Goal: Task Accomplishment & Management: Use online tool/utility

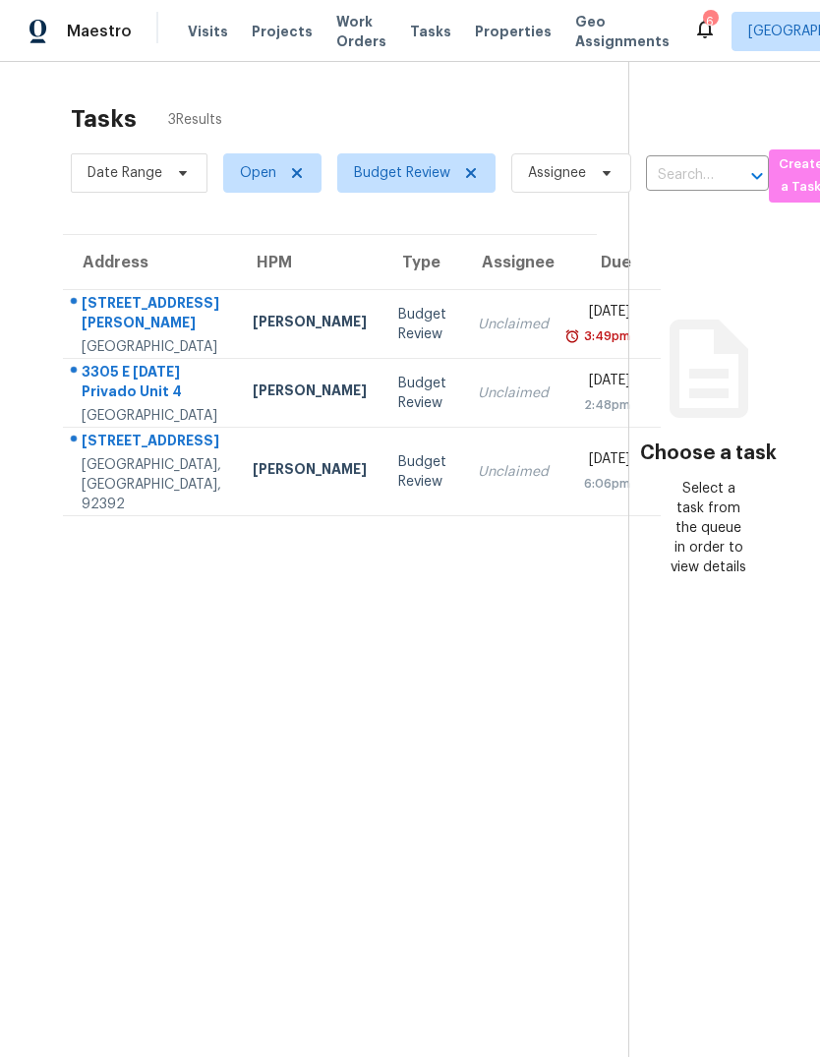
scroll to position [-43, 0]
click at [287, 28] on span "Projects" at bounding box center [282, 32] width 61 height 20
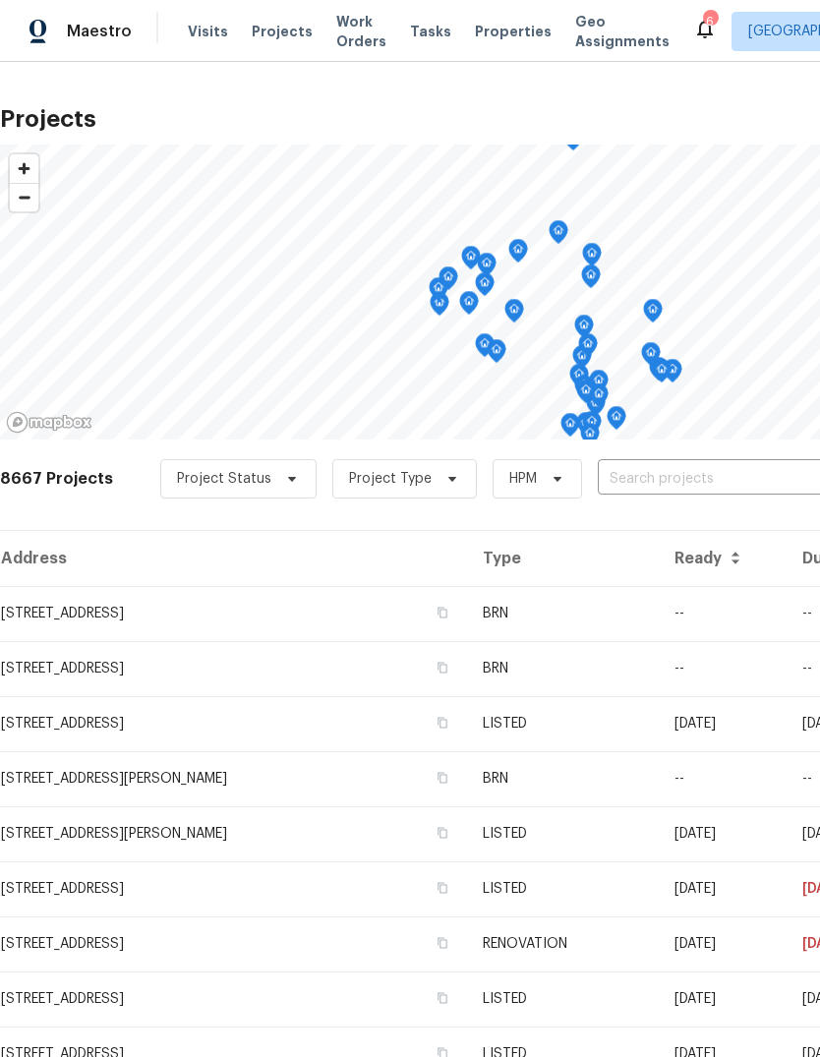
click at [638, 488] on input "text" at bounding box center [710, 479] width 225 height 30
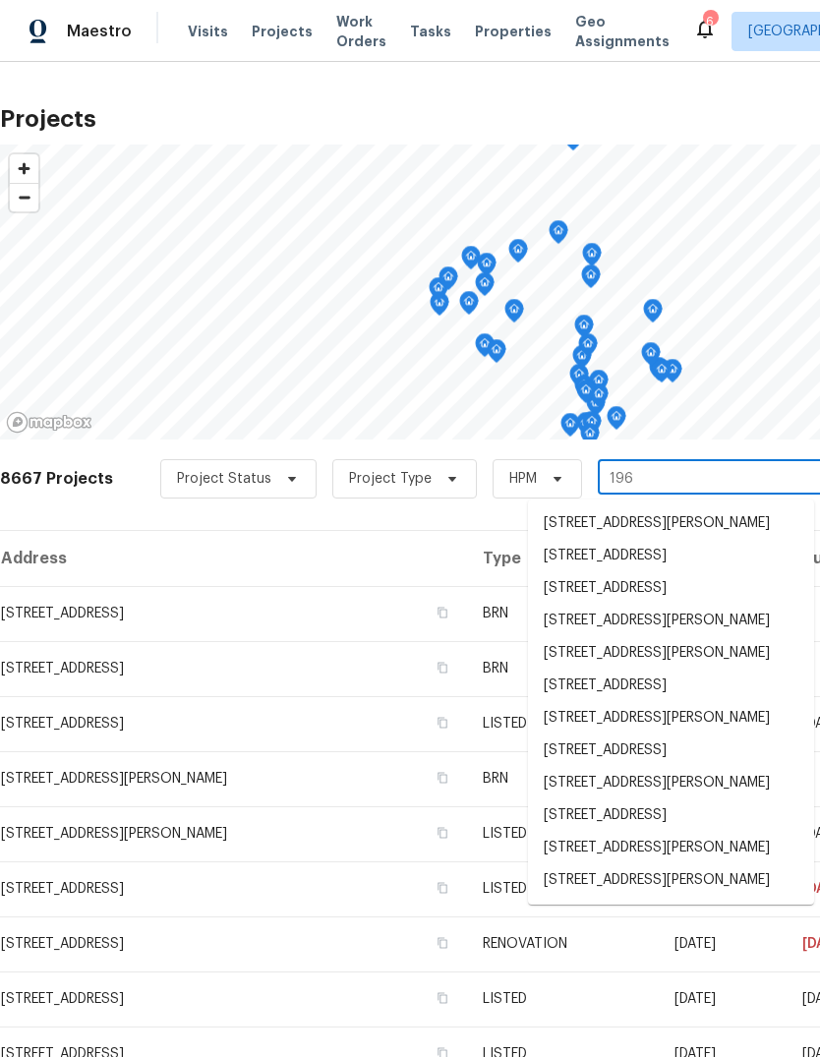
type input "1966"
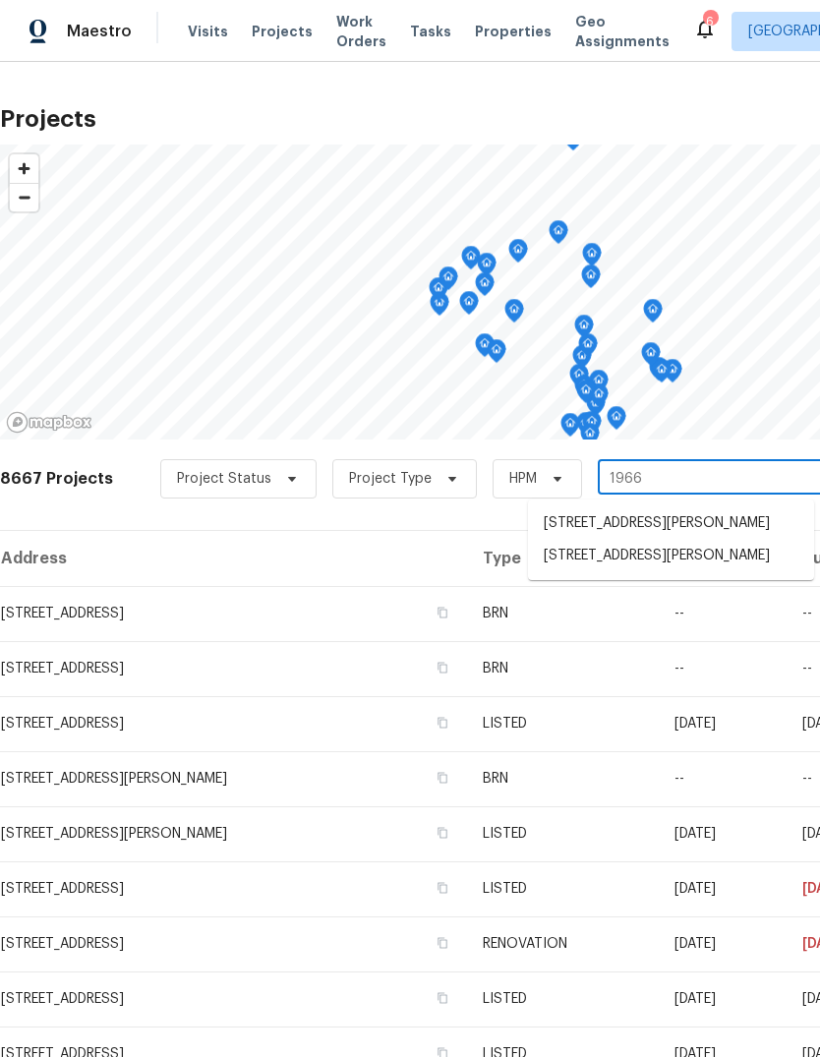
click at [694, 572] on li "[STREET_ADDRESS][PERSON_NAME]" at bounding box center [671, 556] width 286 height 32
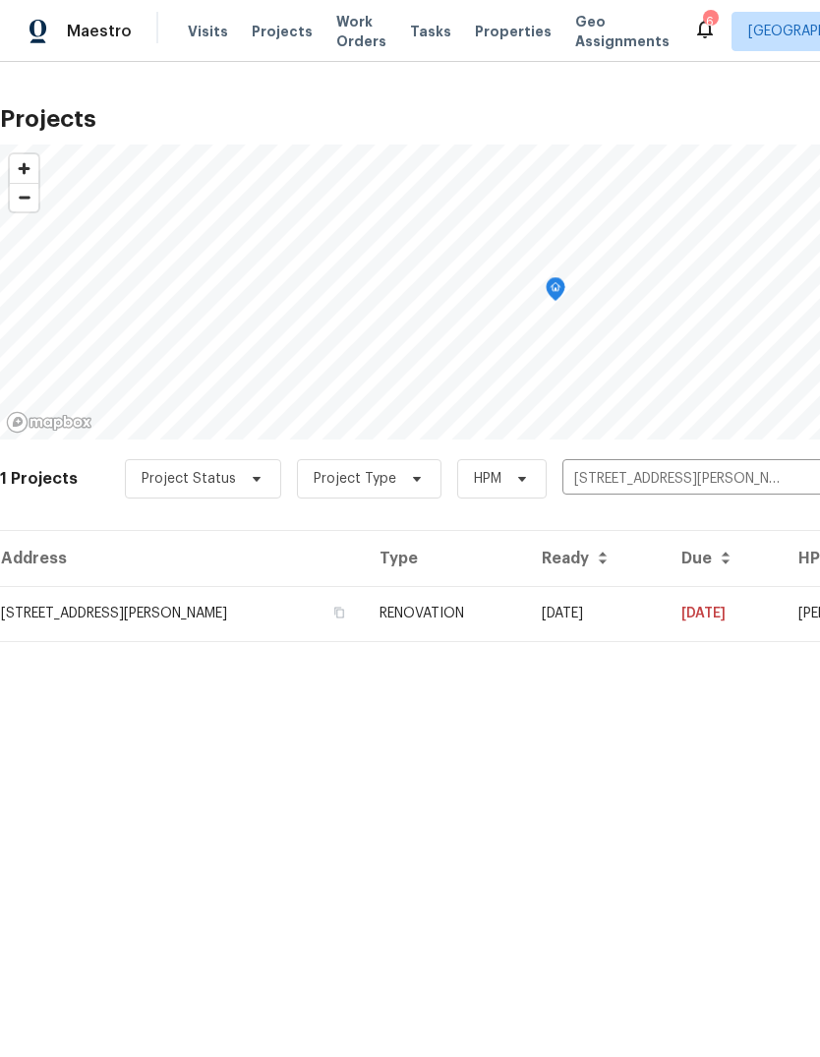
click at [350, 617] on td "[STREET_ADDRESS][PERSON_NAME]" at bounding box center [182, 613] width 364 height 55
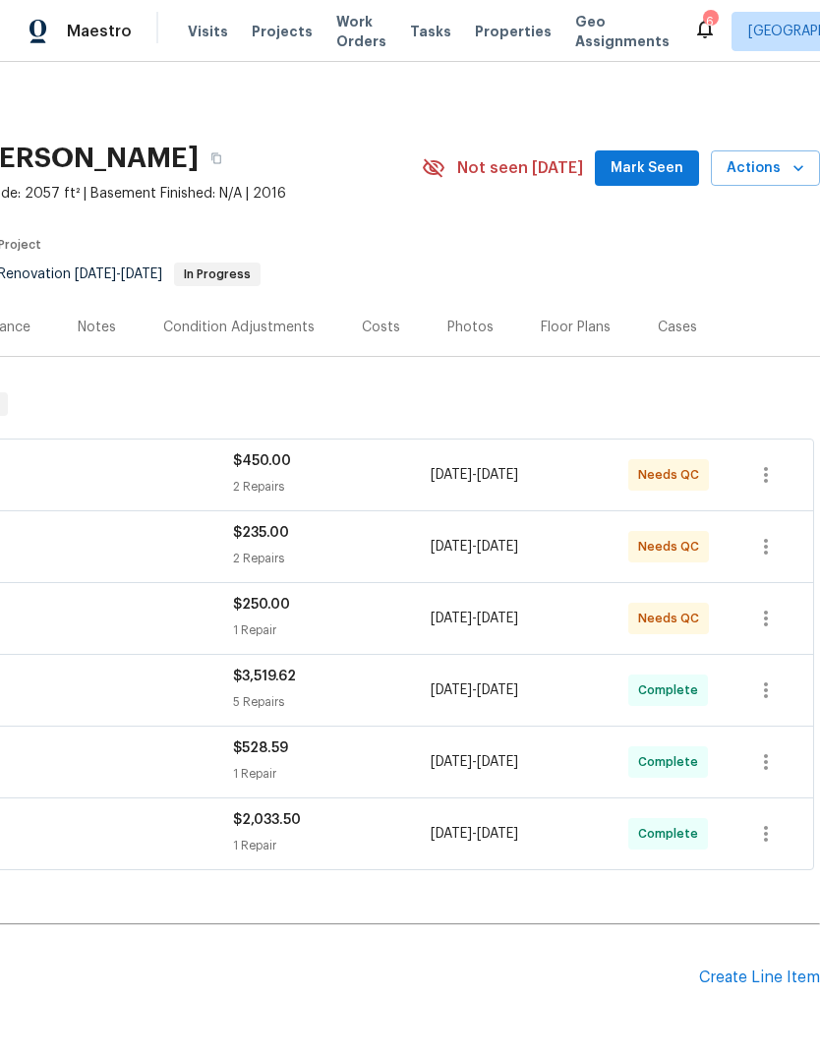
scroll to position [0, 291]
click at [382, 323] on div "Costs" at bounding box center [381, 328] width 38 height 20
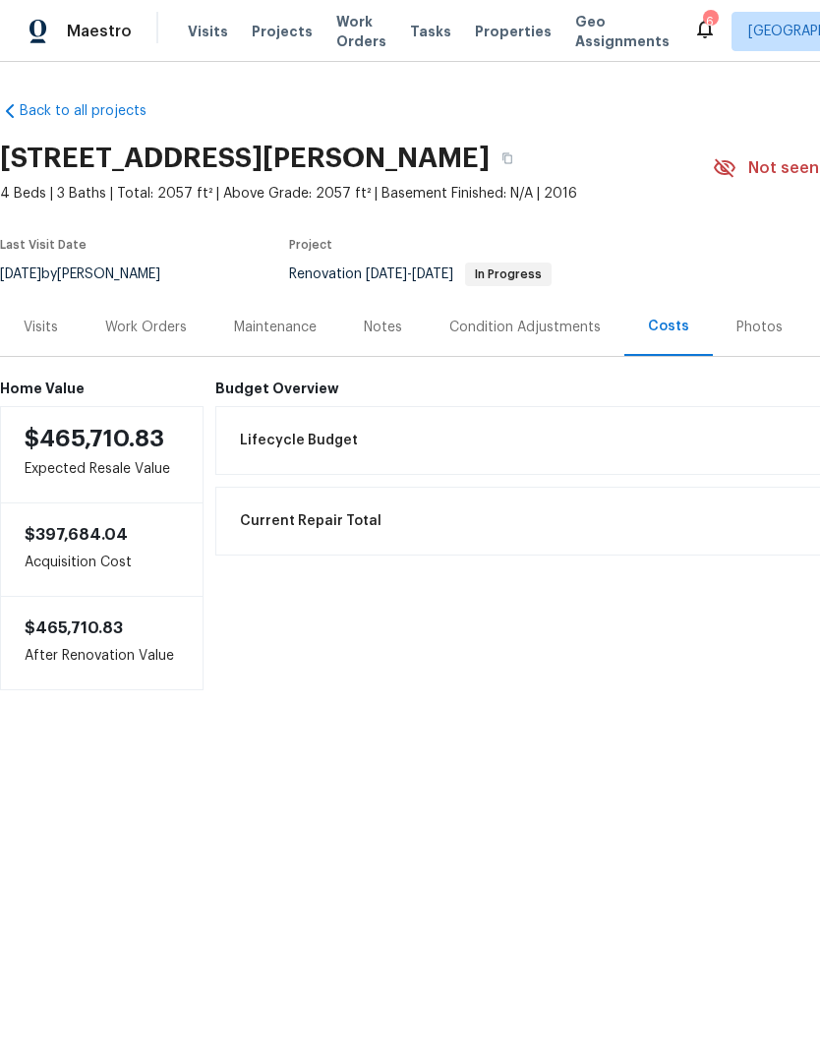
click at [147, 339] on div "Work Orders" at bounding box center [146, 327] width 129 height 58
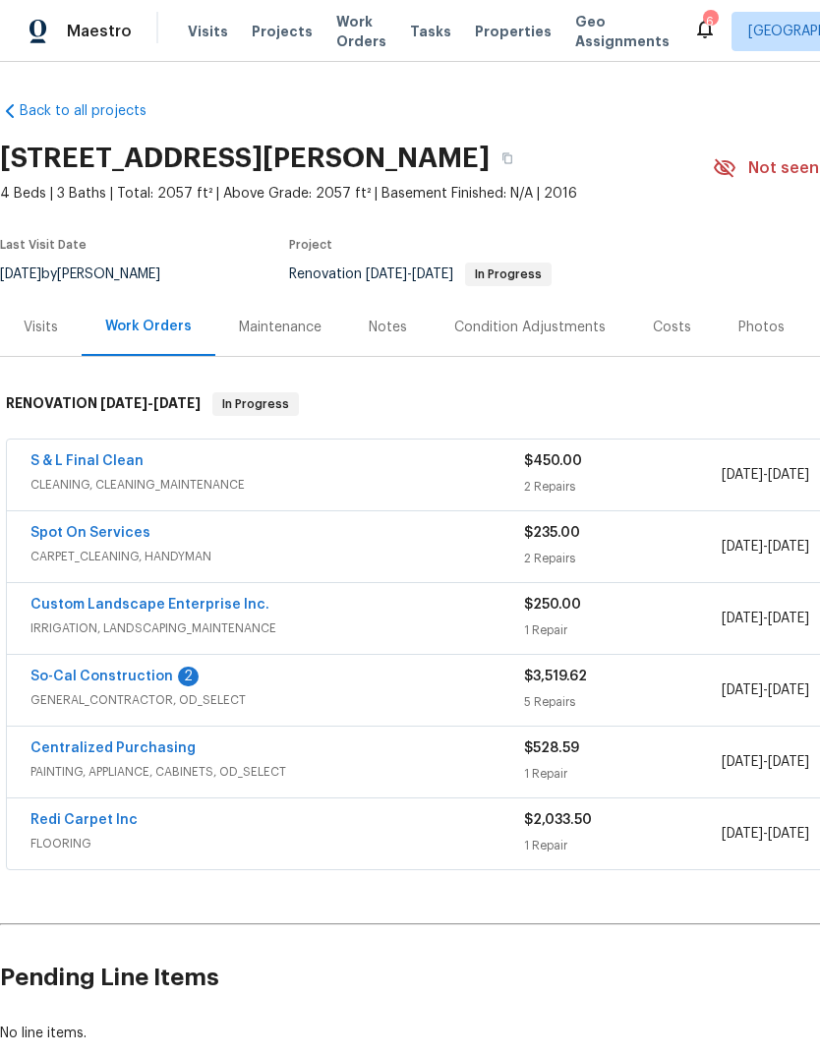
click at [490, 604] on div "Custom Landscape Enterprise Inc." at bounding box center [277, 607] width 494 height 24
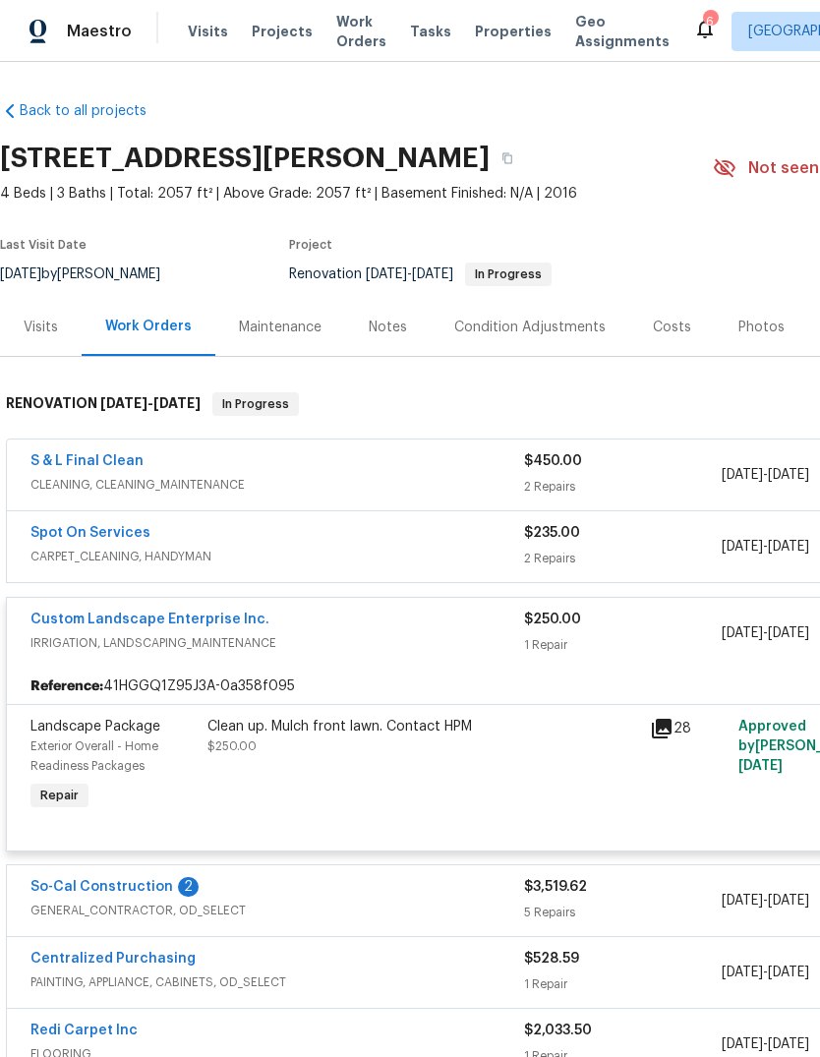
click at [434, 765] on div "Clean up. Mulch front lawn. Contact HPM $250.00" at bounding box center [423, 766] width 442 height 110
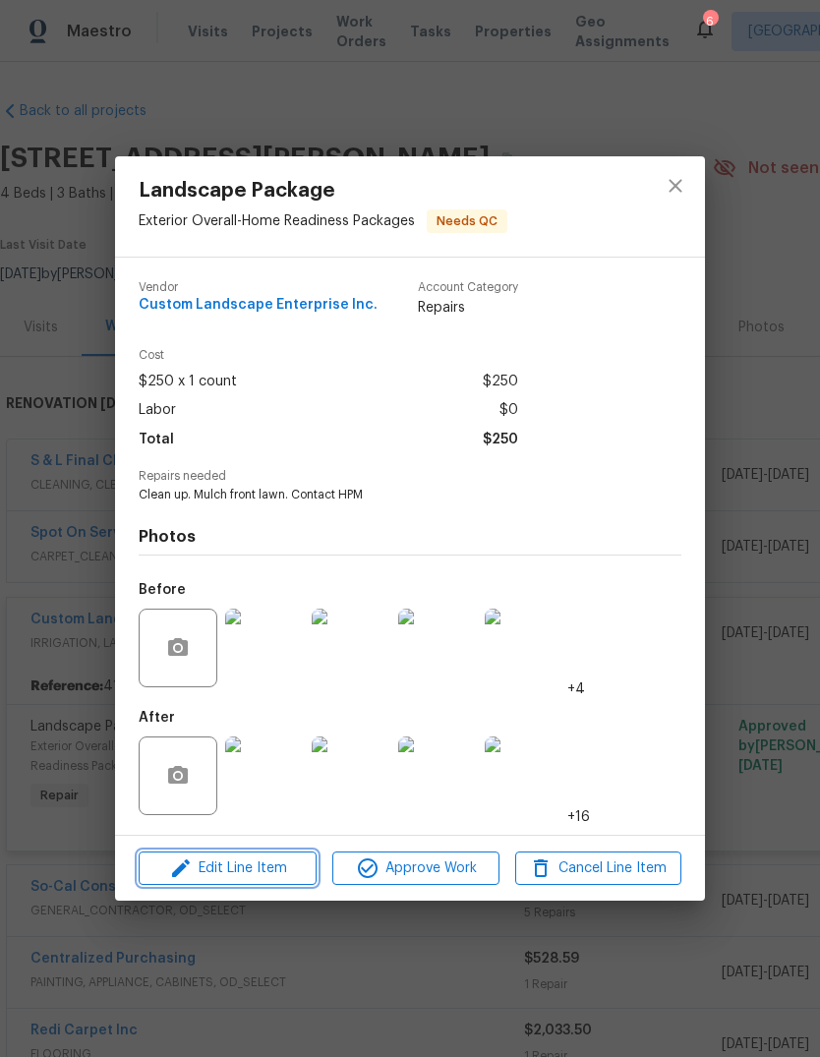
click at [264, 881] on span "Edit Line Item" at bounding box center [228, 868] width 166 height 25
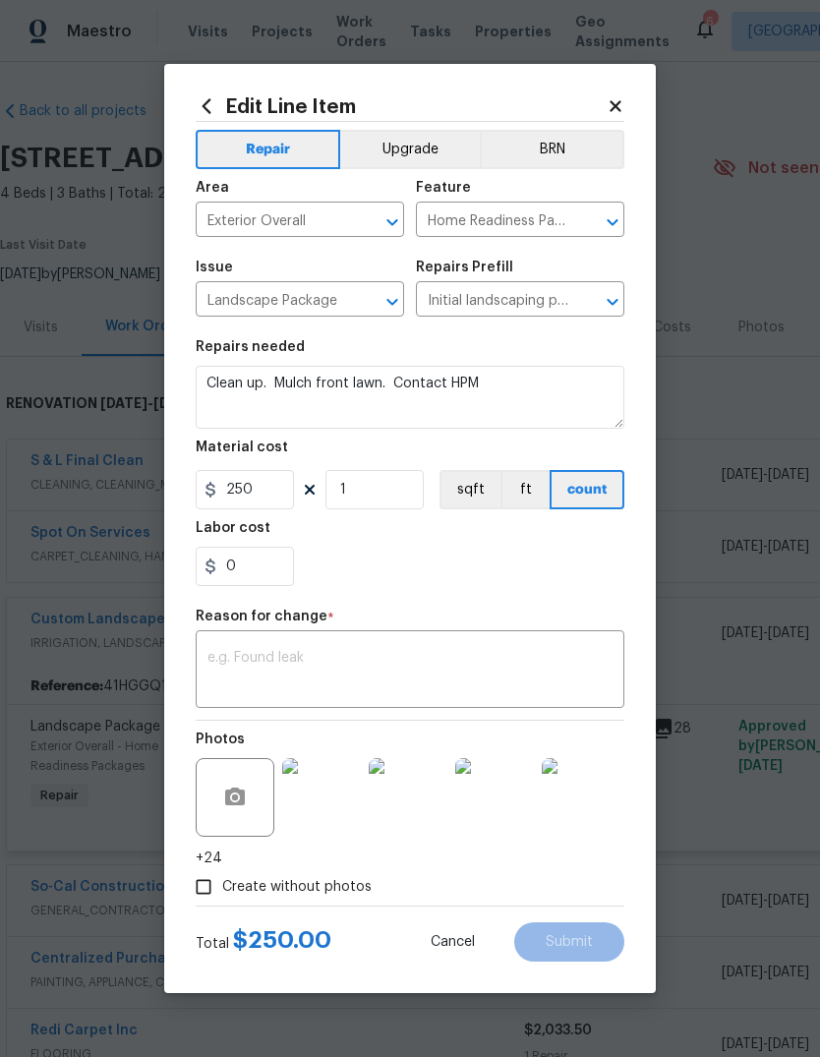
click at [295, 676] on textarea at bounding box center [409, 671] width 405 height 41
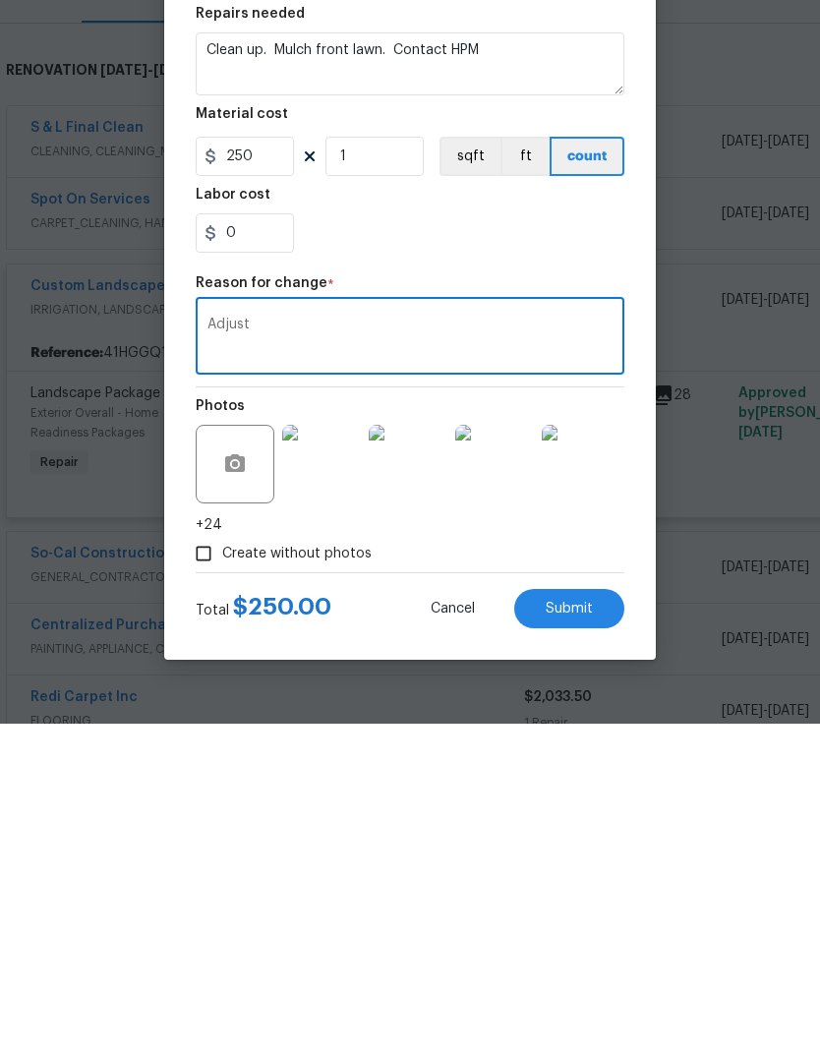
type textarea "Adjust"
click at [264, 470] on input "250" at bounding box center [245, 489] width 98 height 39
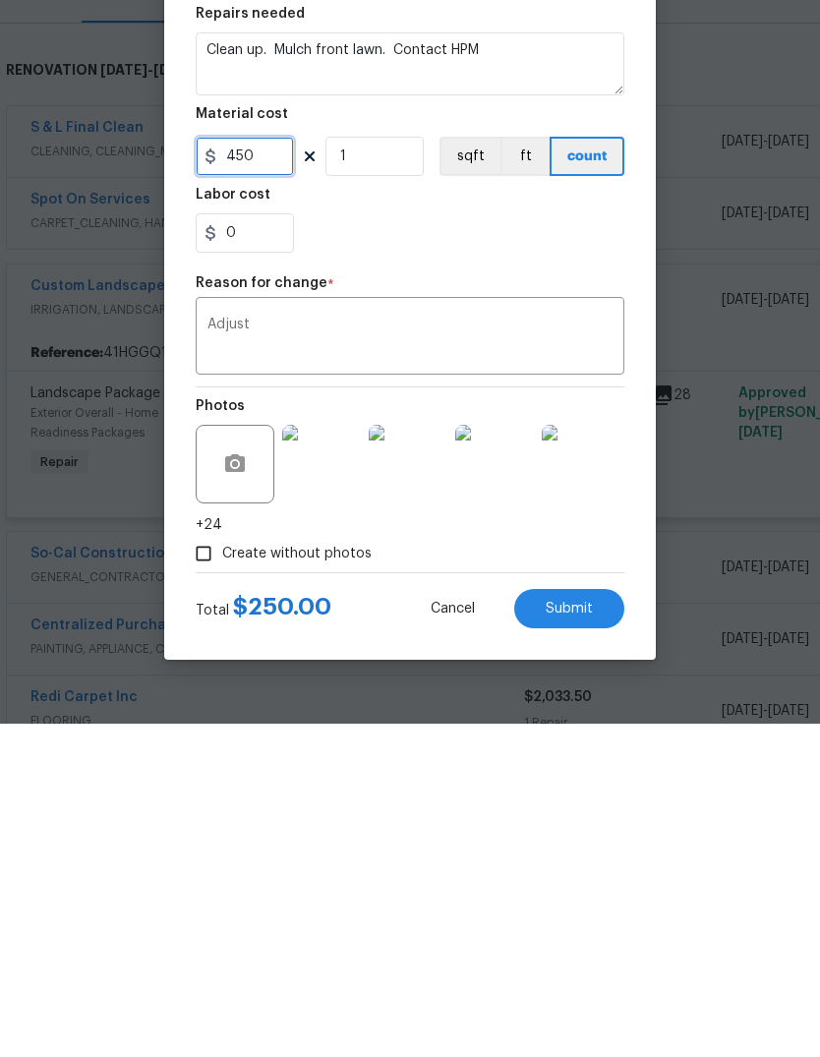
type input "450"
click at [349, 651] on textarea "Adjust" at bounding box center [409, 671] width 405 height 41
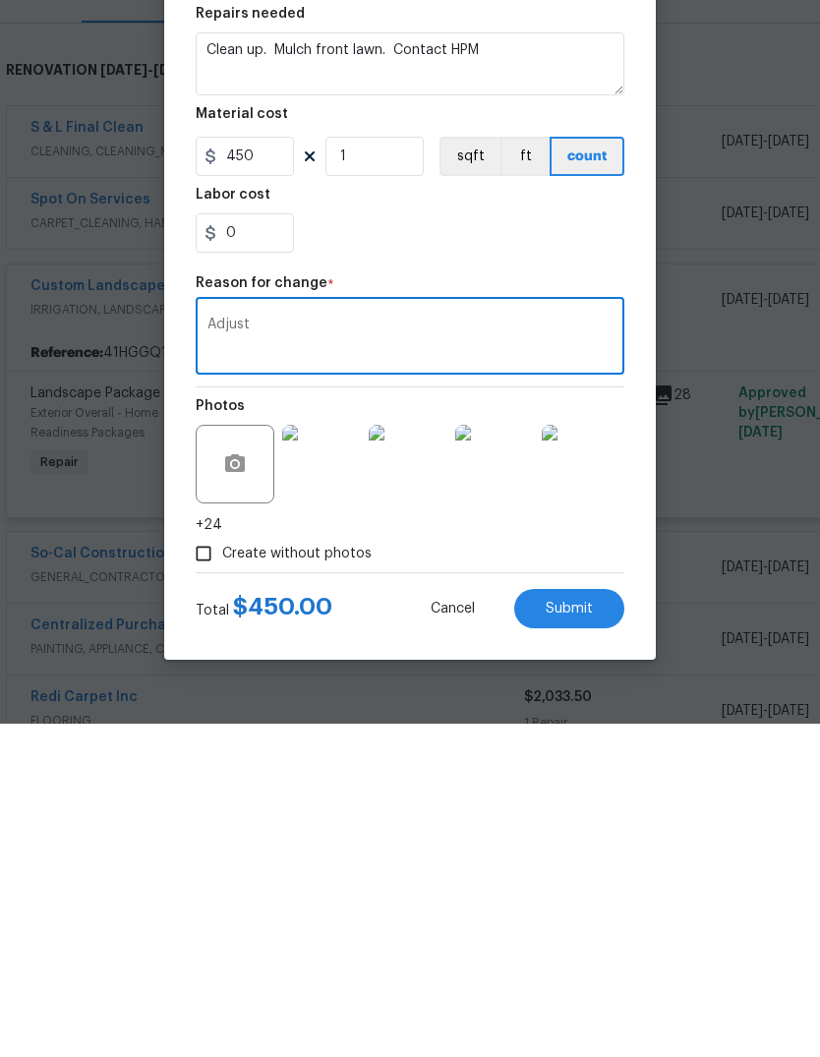
click at [580, 935] on span "Submit" at bounding box center [569, 942] width 47 height 15
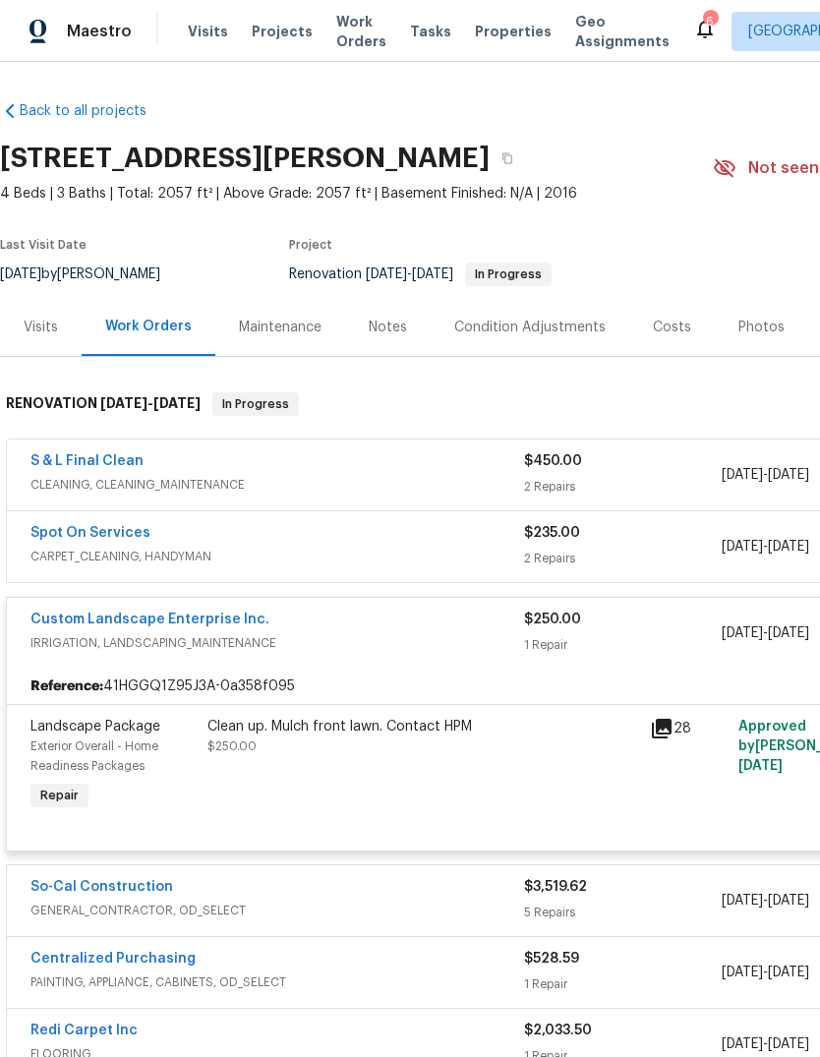
click at [346, 28] on span "Work Orders" at bounding box center [361, 31] width 50 height 39
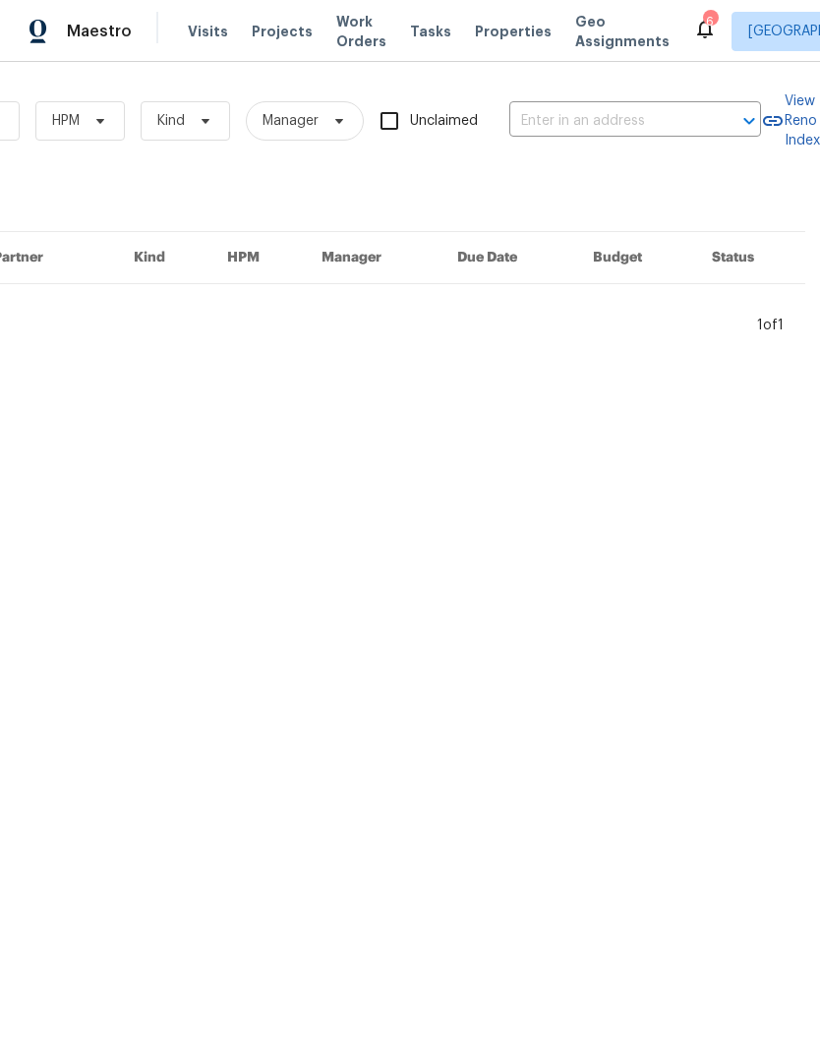
scroll to position [0, 323]
click at [549, 113] on input "text" at bounding box center [607, 121] width 197 height 30
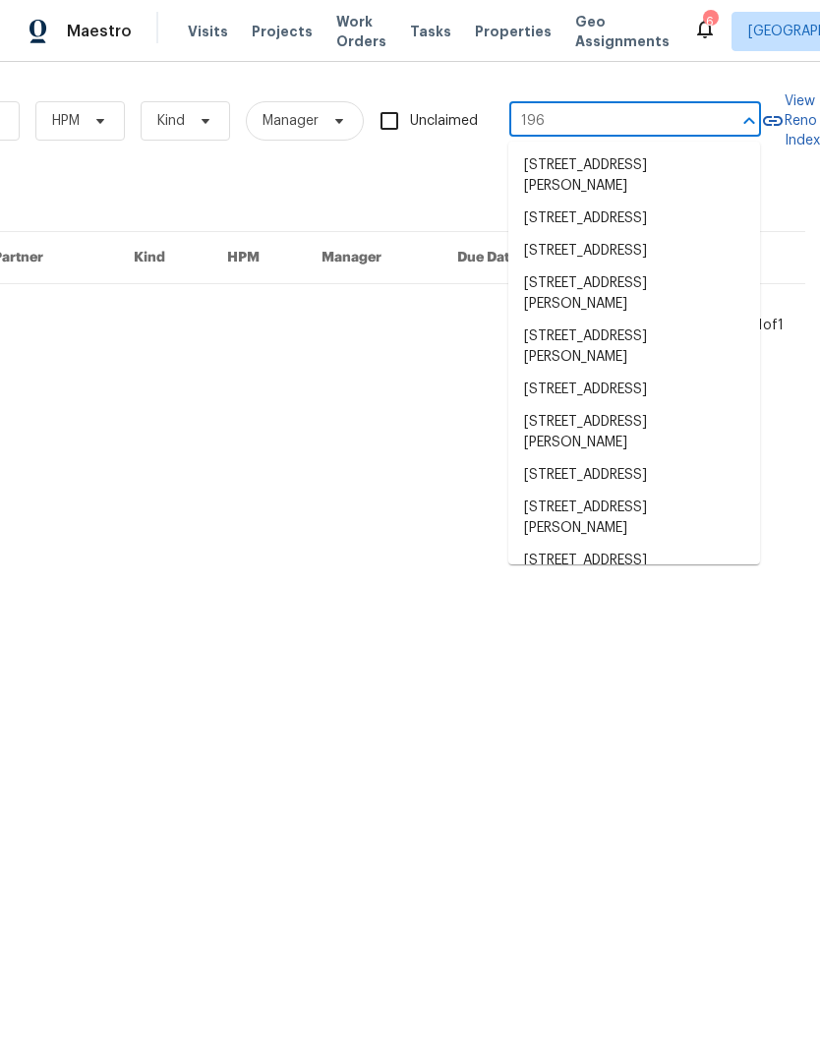
type input "1966"
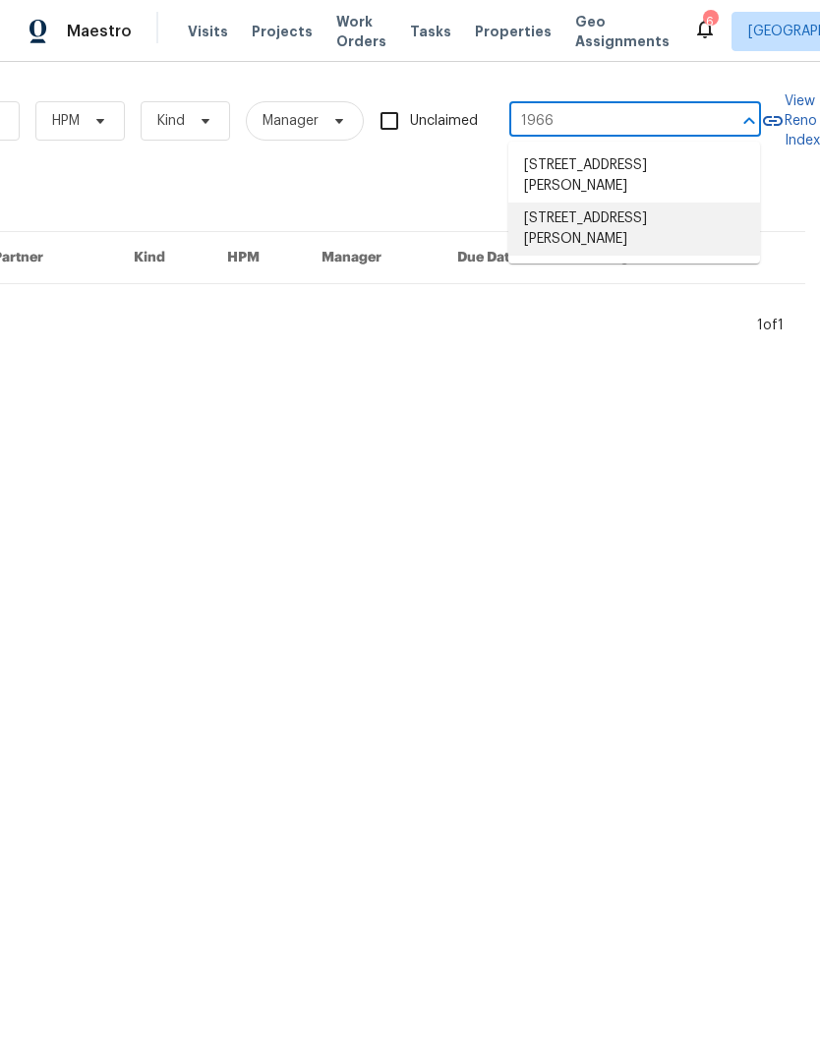
click at [655, 230] on li "[STREET_ADDRESS][PERSON_NAME]" at bounding box center [634, 229] width 252 height 53
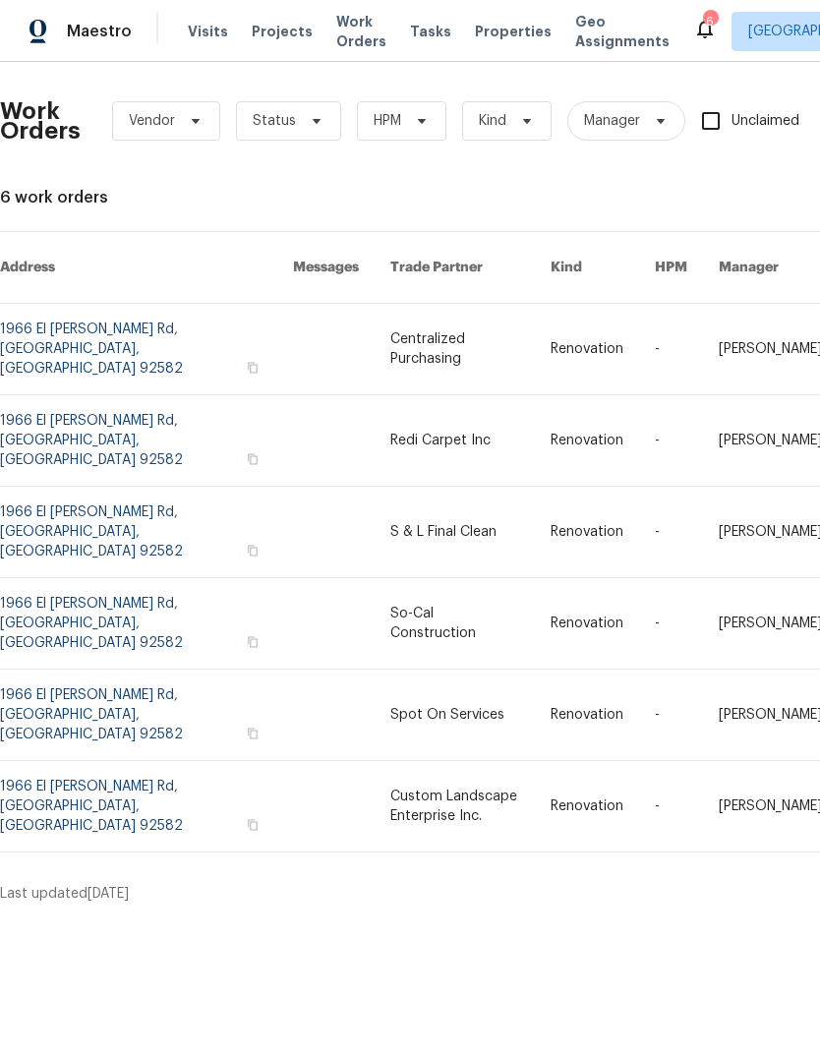
click at [539, 761] on link at bounding box center [470, 806] width 160 height 90
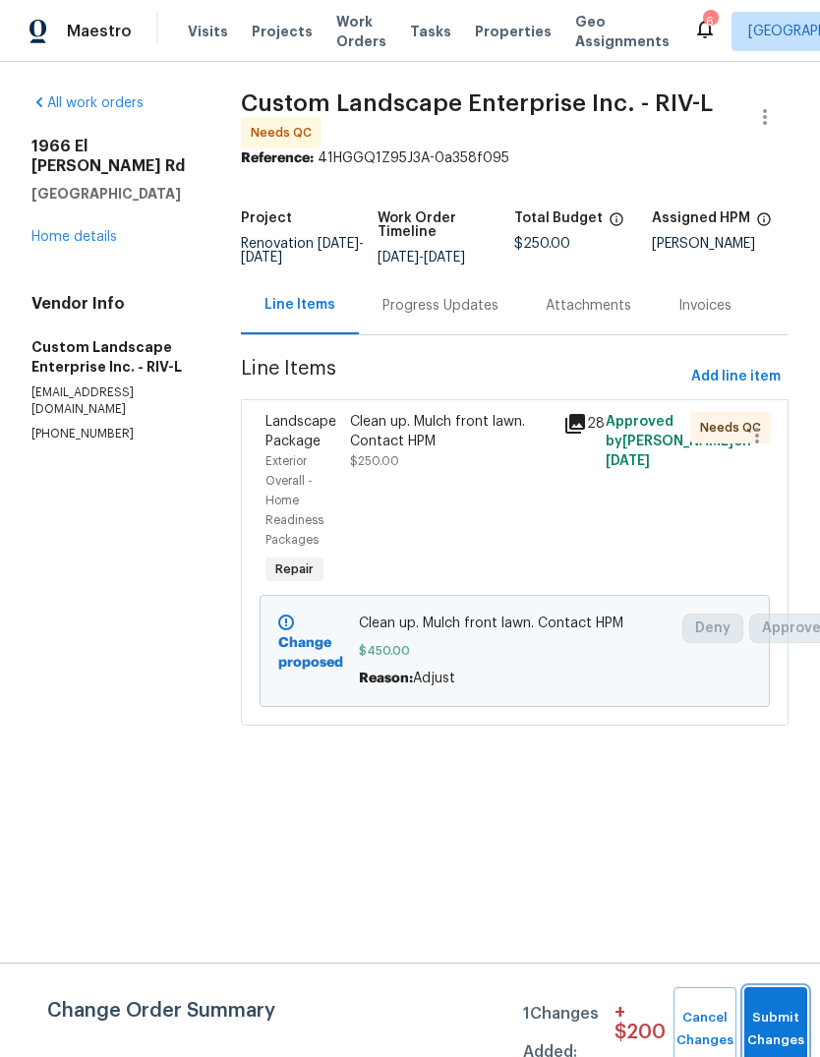
click at [767, 1012] on button "Submit Changes" at bounding box center [775, 1029] width 63 height 85
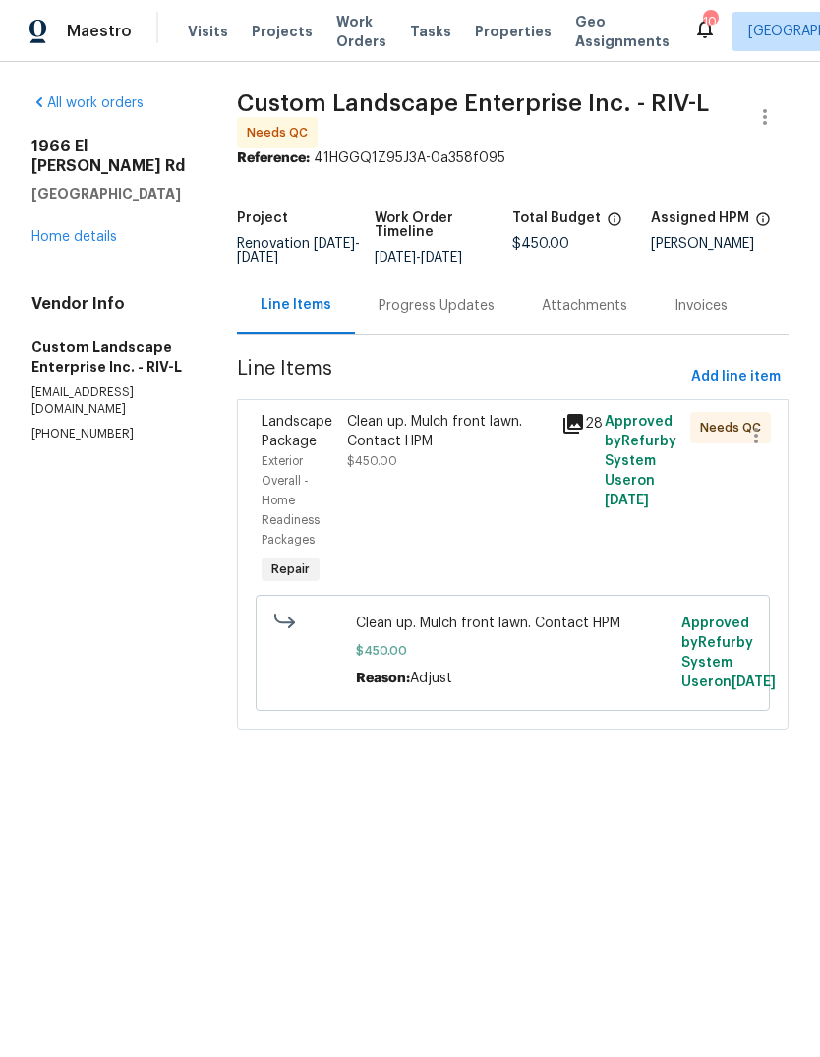
click at [205, 33] on span "Visits" at bounding box center [208, 32] width 40 height 20
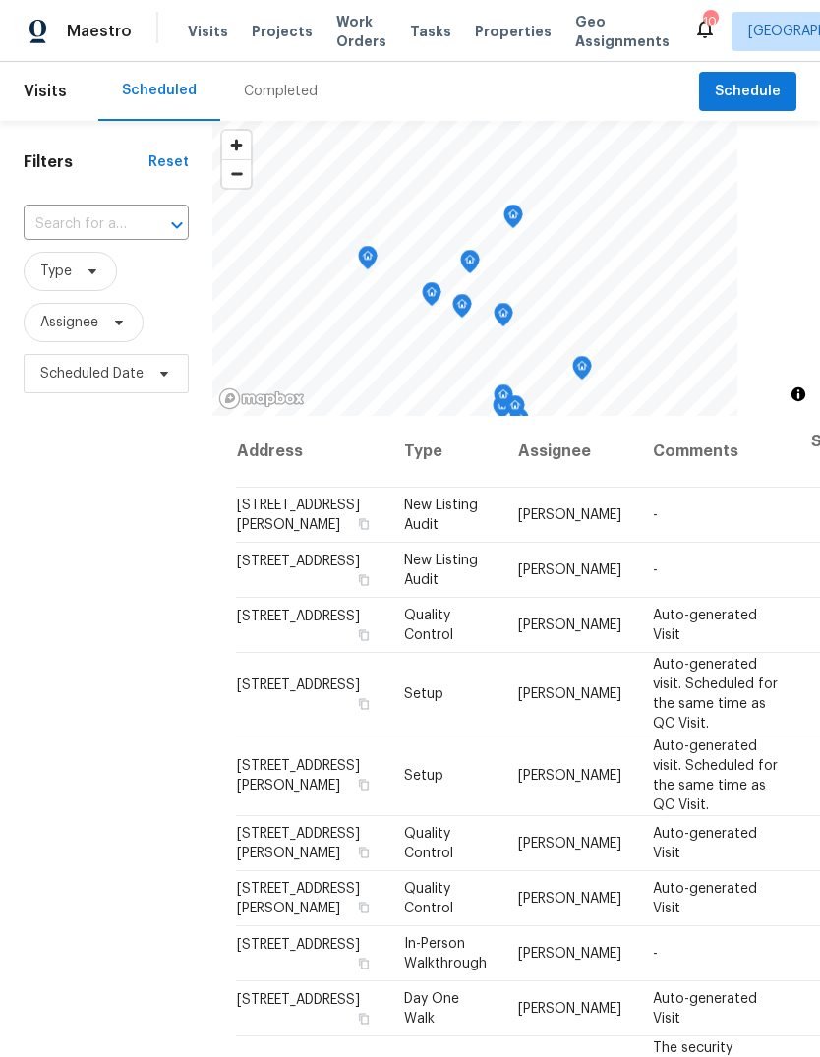
click at [501, 29] on span "Properties" at bounding box center [513, 32] width 77 height 20
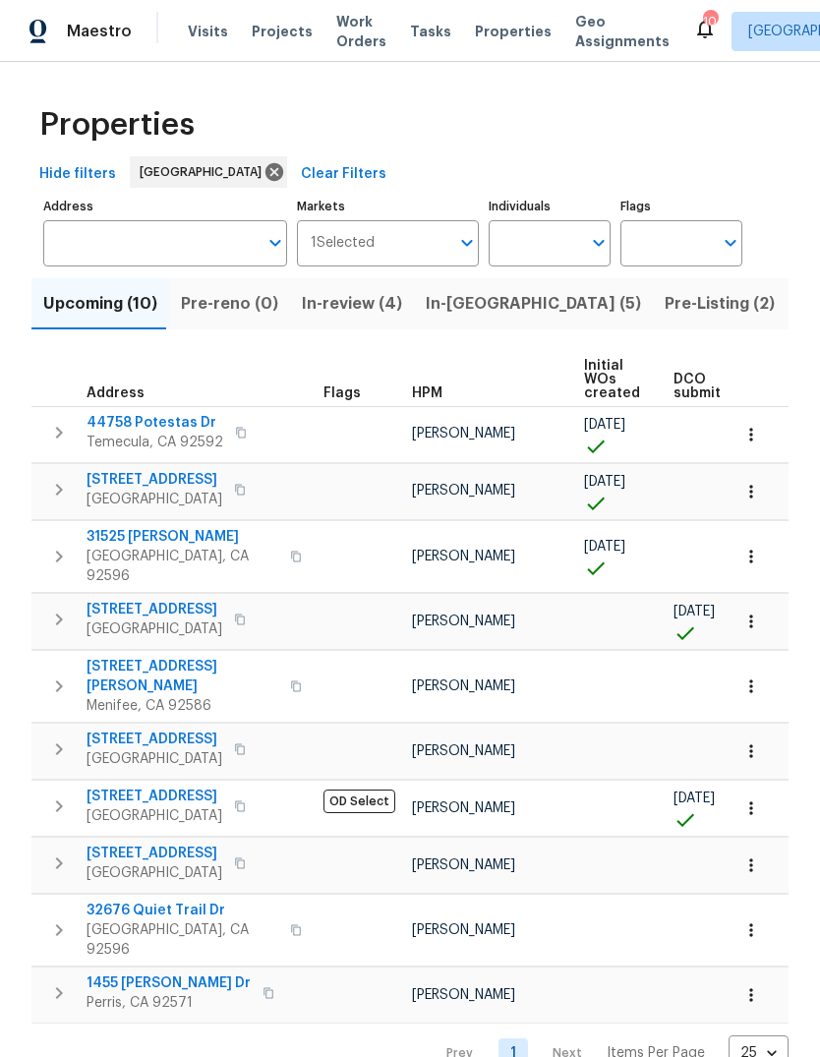
click at [525, 247] on input "Individuals" at bounding box center [535, 243] width 92 height 46
type input "jeff"
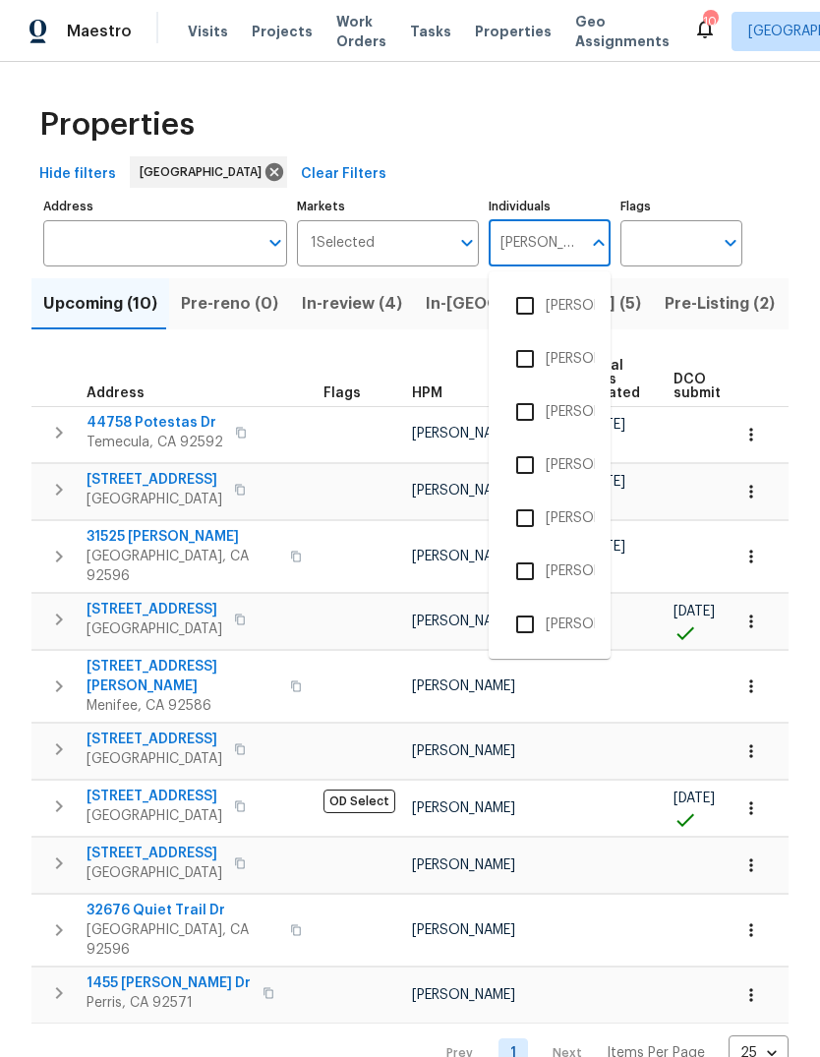
click at [569, 409] on li "[PERSON_NAME]" at bounding box center [549, 411] width 90 height 41
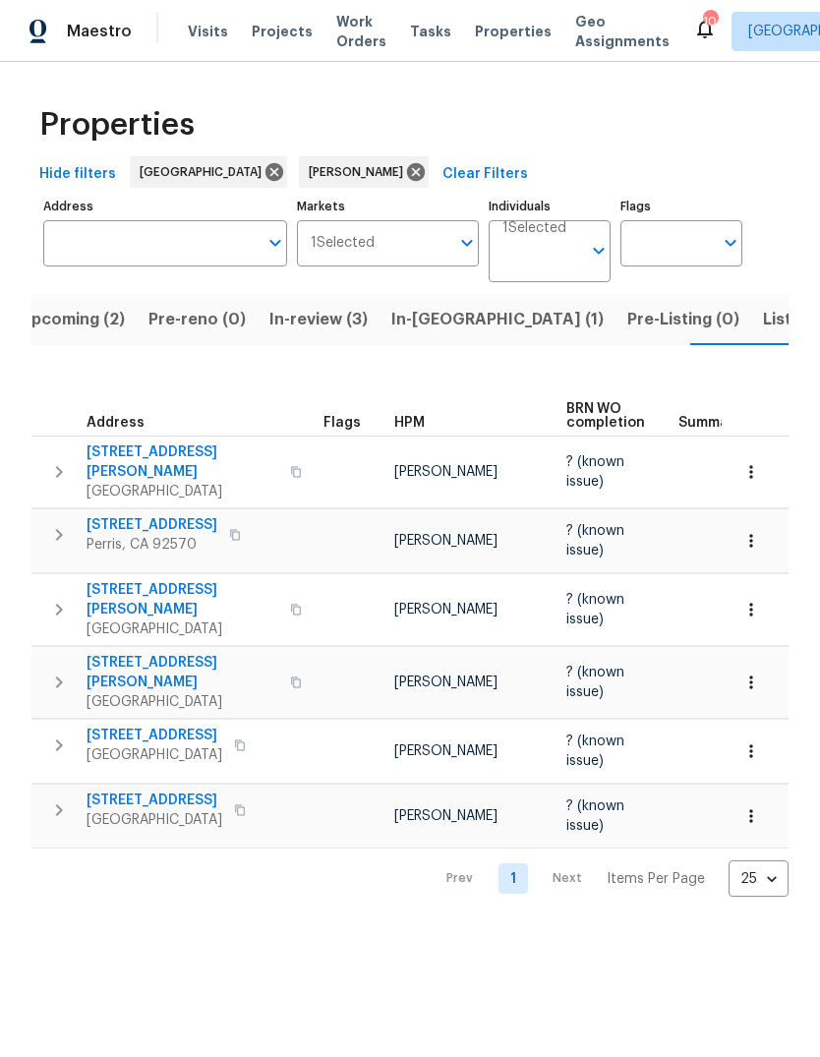
scroll to position [0, -3]
click at [751, 306] on button "Listed (1)" at bounding box center [798, 319] width 94 height 51
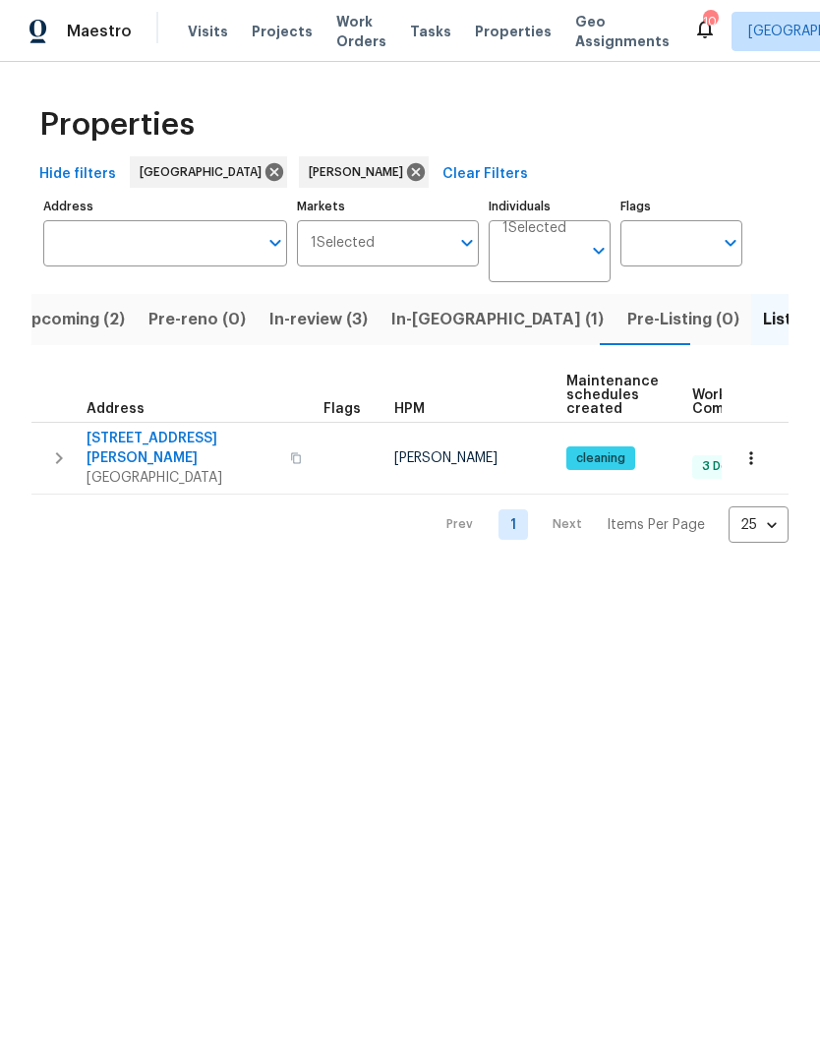
click at [422, 324] on span "In-reno (1)" at bounding box center [497, 320] width 212 height 28
